Goal: Navigation & Orientation: Find specific page/section

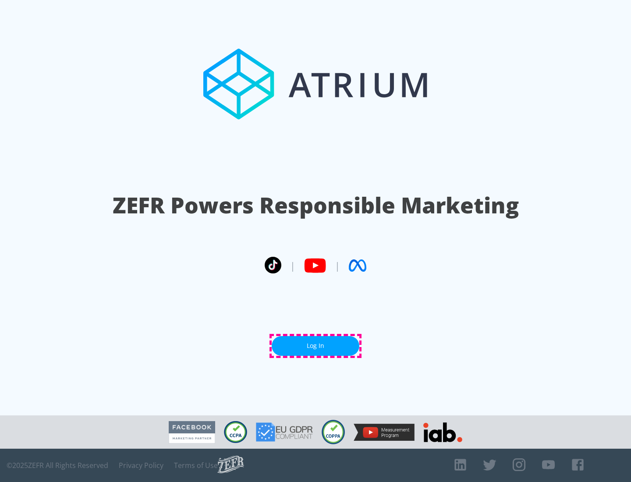
click at [315, 346] on link "Log In" at bounding box center [316, 346] width 88 height 20
